Goal: Task Accomplishment & Management: Use online tool/utility

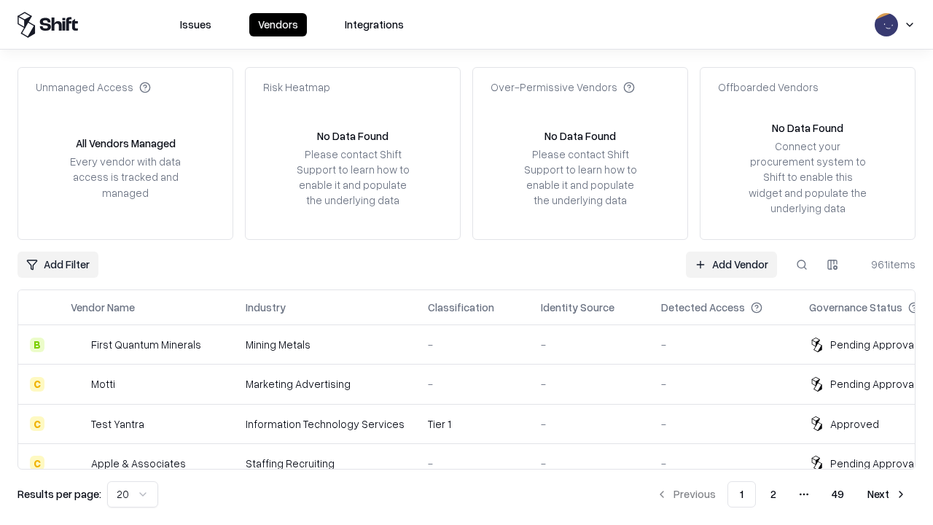
click at [731, 264] on link "Add Vendor" at bounding box center [731, 264] width 91 height 26
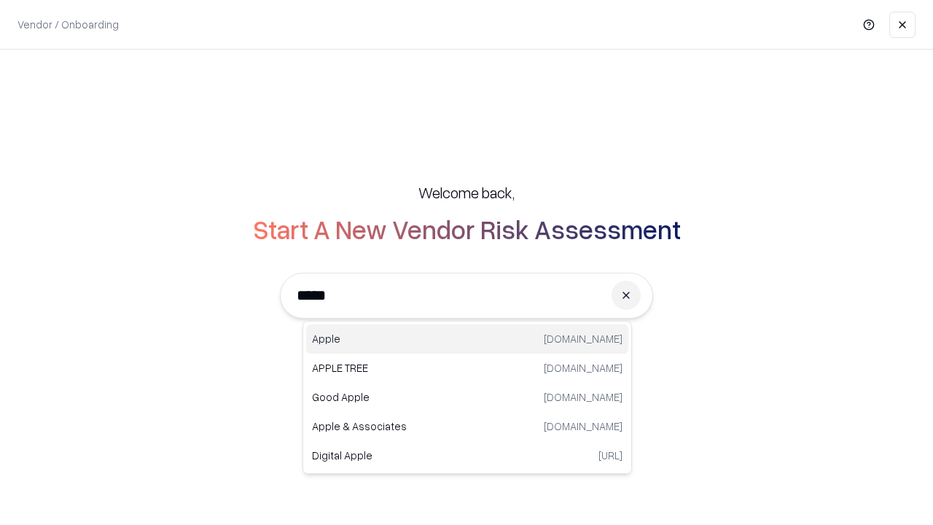
click at [467, 339] on div "Apple [DOMAIN_NAME]" at bounding box center [467, 338] width 322 height 29
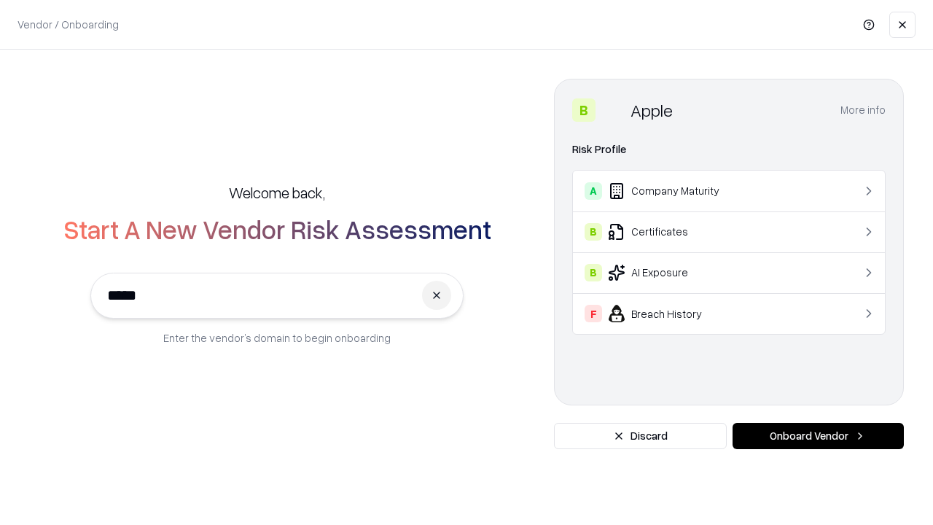
type input "*****"
click at [818, 436] on button "Onboard Vendor" at bounding box center [817, 436] width 171 height 26
